Goal: Task Accomplishment & Management: Manage account settings

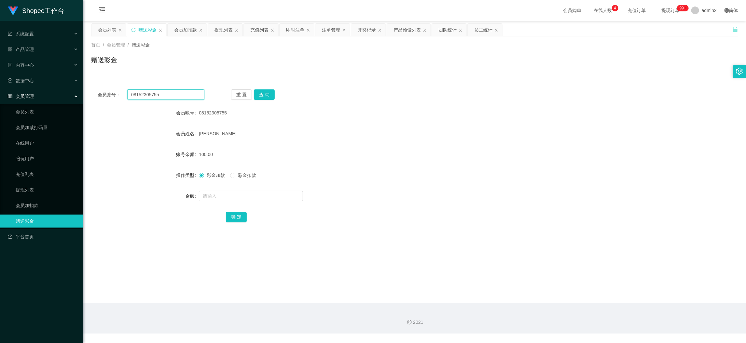
click at [173, 92] on input "08152305755" at bounding box center [165, 95] width 77 height 10
click at [263, 93] on button "查 询" at bounding box center [264, 95] width 21 height 10
click at [263, 95] on button "查 询" at bounding box center [264, 95] width 21 height 10
click at [274, 195] on input "text" at bounding box center [251, 196] width 104 height 10
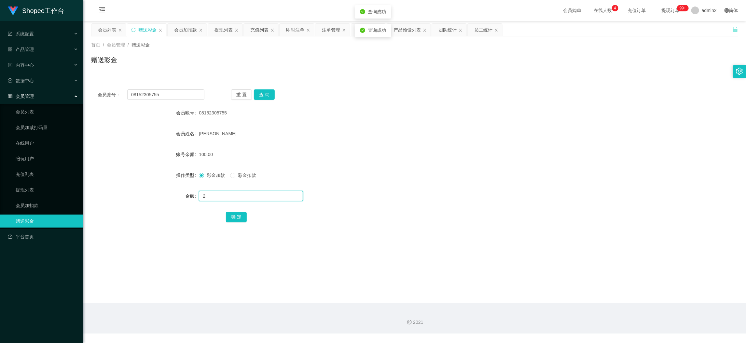
click at [274, 195] on input "2" at bounding box center [251, 196] width 104 height 10
type input "200"
click at [241, 217] on button "确 定" at bounding box center [236, 217] width 21 height 10
click at [397, 187] on form "会员账号 08152305755 会员姓名 [PERSON_NAME] 账号余额 300.00 操作类型 彩金加款 彩金扣款 金额 确 定" at bounding box center [414, 164] width 647 height 117
click at [189, 29] on div "会员加扣款" at bounding box center [185, 30] width 23 height 12
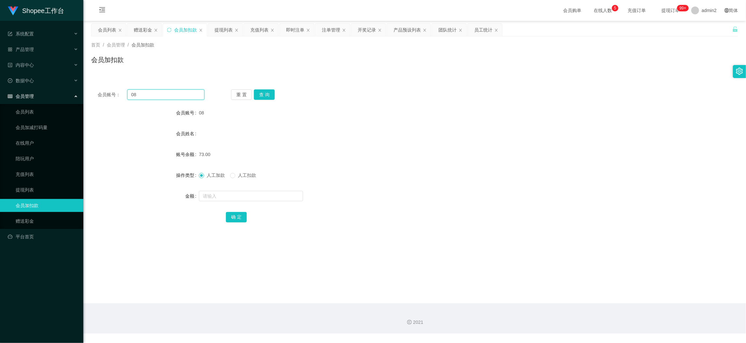
click at [175, 94] on input "08" at bounding box center [165, 95] width 77 height 10
drag, startPoint x: 175, startPoint y: 94, endPoint x: 183, endPoint y: 95, distance: 8.0
click at [176, 94] on input "08" at bounding box center [165, 95] width 77 height 10
click at [272, 95] on button "查 询" at bounding box center [264, 95] width 21 height 10
click at [251, 199] on input "text" at bounding box center [251, 196] width 104 height 10
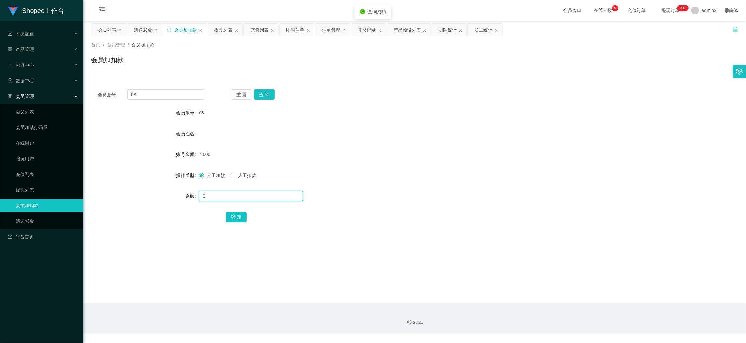
click at [251, 199] on input "2" at bounding box center [251, 196] width 104 height 10
type input "28"
click at [226, 215] on button "确 定" at bounding box center [236, 217] width 21 height 10
click at [144, 28] on div "赠送彩金" at bounding box center [143, 30] width 18 height 12
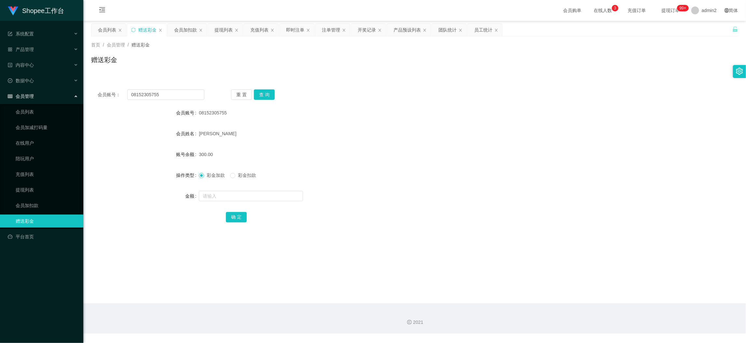
click at [173, 89] on div "会员账号： 08152305755 重 置 查 询 会员账号 08152305755 会员姓名 [PERSON_NAME] susiawan 账号余额 300…" at bounding box center [414, 160] width 647 height 155
click at [175, 93] on input "08152305755" at bounding box center [165, 95] width 77 height 10
drag, startPoint x: 175, startPoint y: 93, endPoint x: 217, endPoint y: 94, distance: 43.0
click at [175, 93] on input "08152305755" at bounding box center [165, 95] width 77 height 10
paste input "Vinith14900"
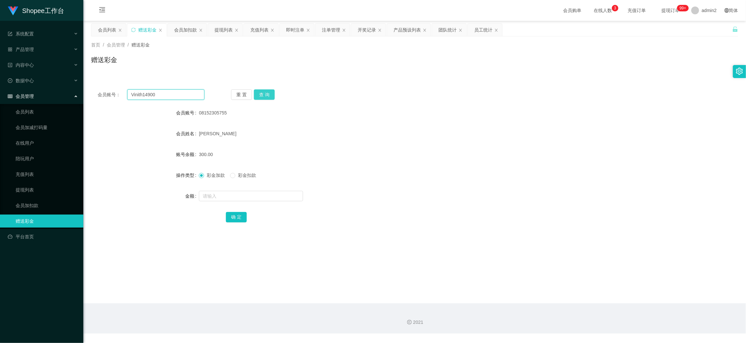
type input "Vinith14900"
click at [256, 91] on button "查 询" at bounding box center [264, 95] width 21 height 10
click at [263, 197] on input "text" at bounding box center [251, 196] width 104 height 10
type input "200"
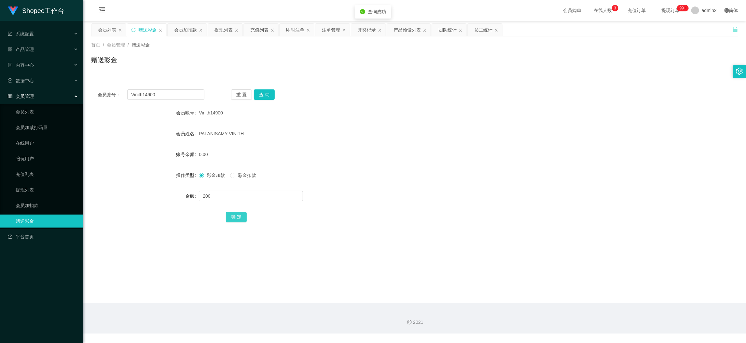
click at [239, 215] on button "确 定" at bounding box center [236, 217] width 21 height 10
